Goal: Transaction & Acquisition: Purchase product/service

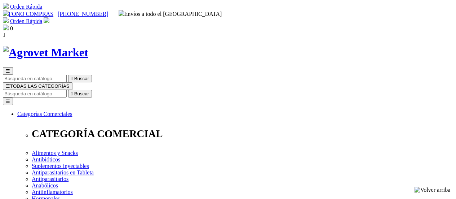
click at [67, 90] on input "Buscar" at bounding box center [35, 94] width 64 height 8
type input "TULAMICIN"
click at [133, 90] on button " Buscar" at bounding box center [121, 94] width 24 height 8
click at [67, 90] on input "TULAMICIN" at bounding box center [35, 94] width 64 height 8
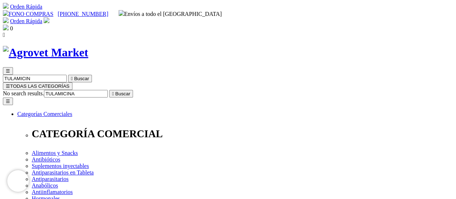
type input "TULAMICINA"
click at [114, 91] on icon "" at bounding box center [113, 93] width 2 height 5
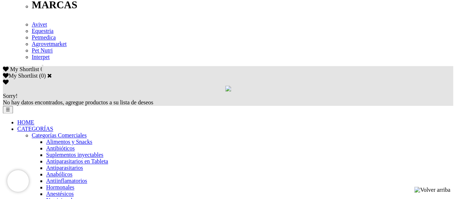
scroll to position [432, 0]
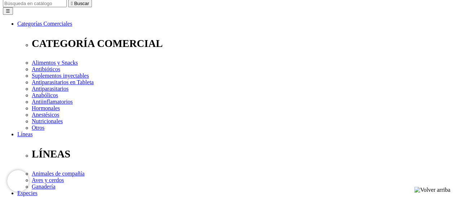
scroll to position [144, 0]
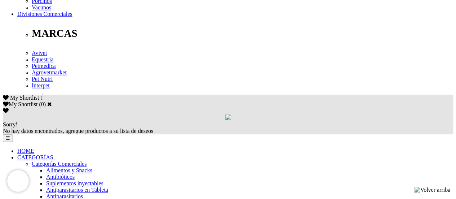
scroll to position [396, 0]
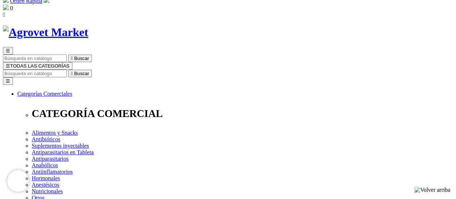
scroll to position [36, 0]
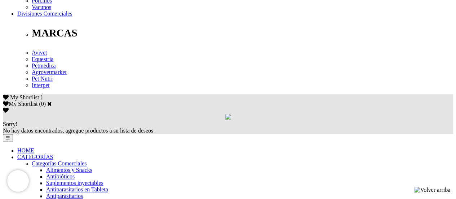
scroll to position [396, 0]
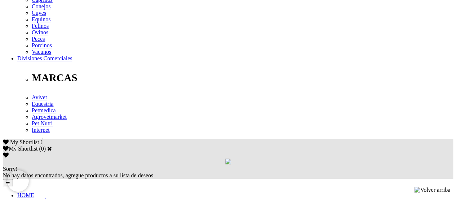
scroll to position [324, 0]
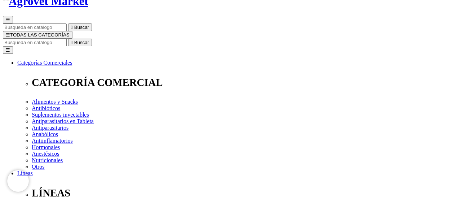
scroll to position [108, 0]
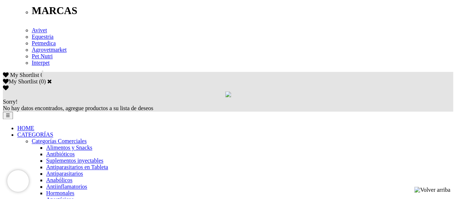
scroll to position [432, 0]
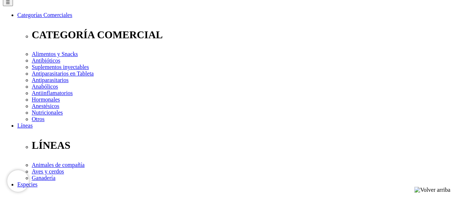
scroll to position [108, 0]
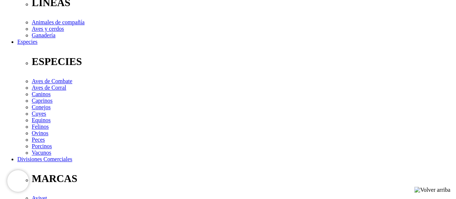
scroll to position [252, 0]
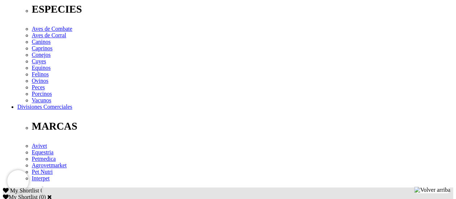
scroll to position [287, 0]
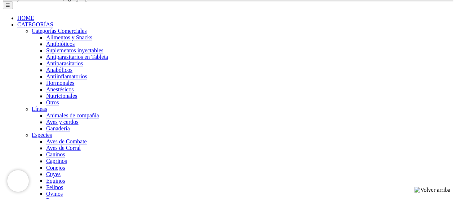
scroll to position [541, 0]
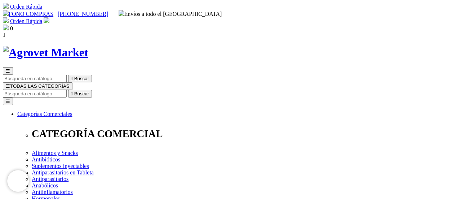
click at [10, 83] on span "☰" at bounding box center [8, 85] width 4 height 5
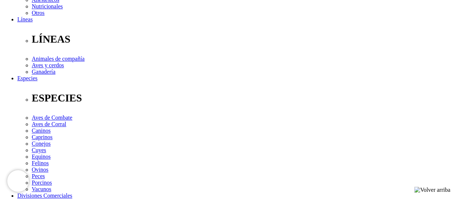
scroll to position [216, 0]
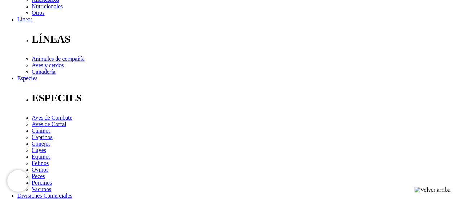
scroll to position [288, 0]
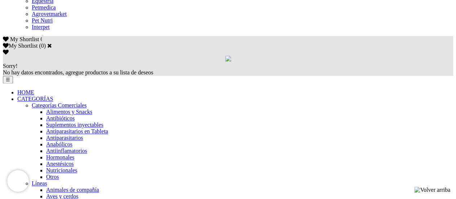
scroll to position [396, 0]
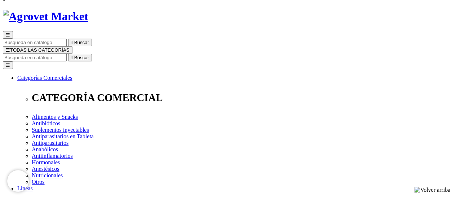
scroll to position [72, 0]
